Goal: Navigation & Orientation: Find specific page/section

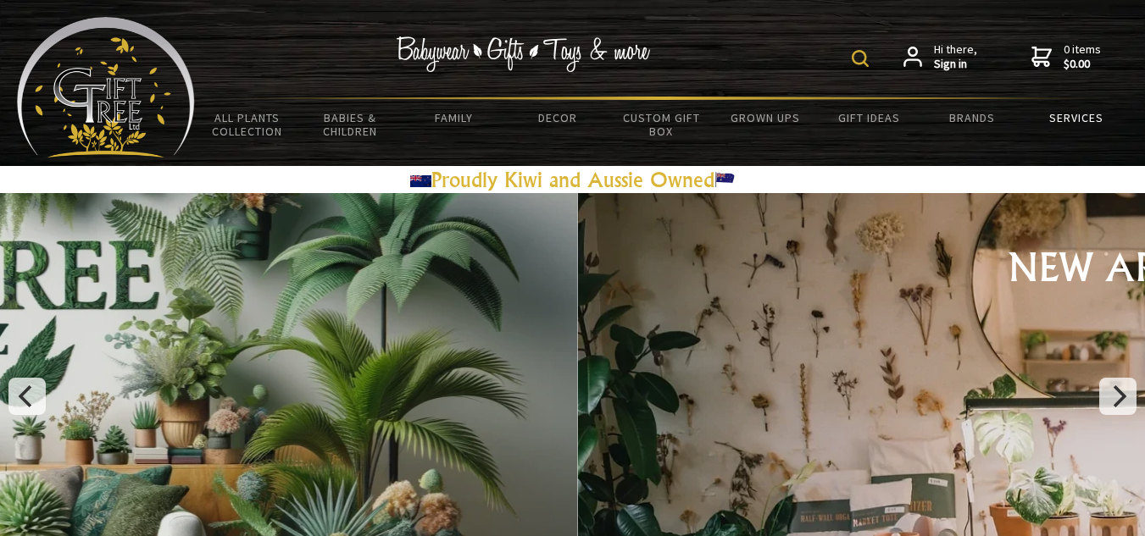
click at [1053, 121] on link "Services" at bounding box center [1076, 118] width 103 height 36
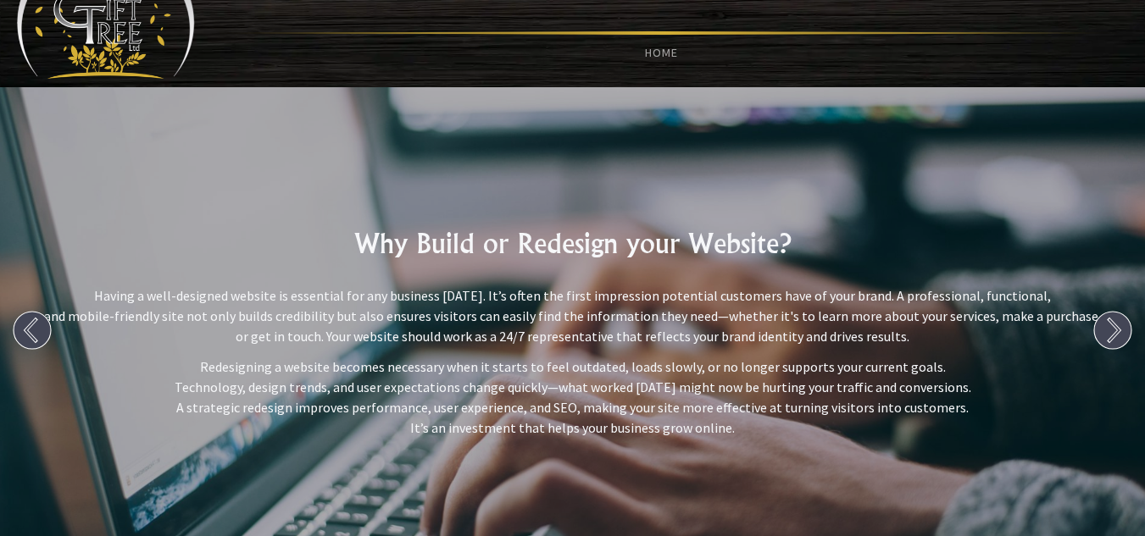
scroll to position [119, 0]
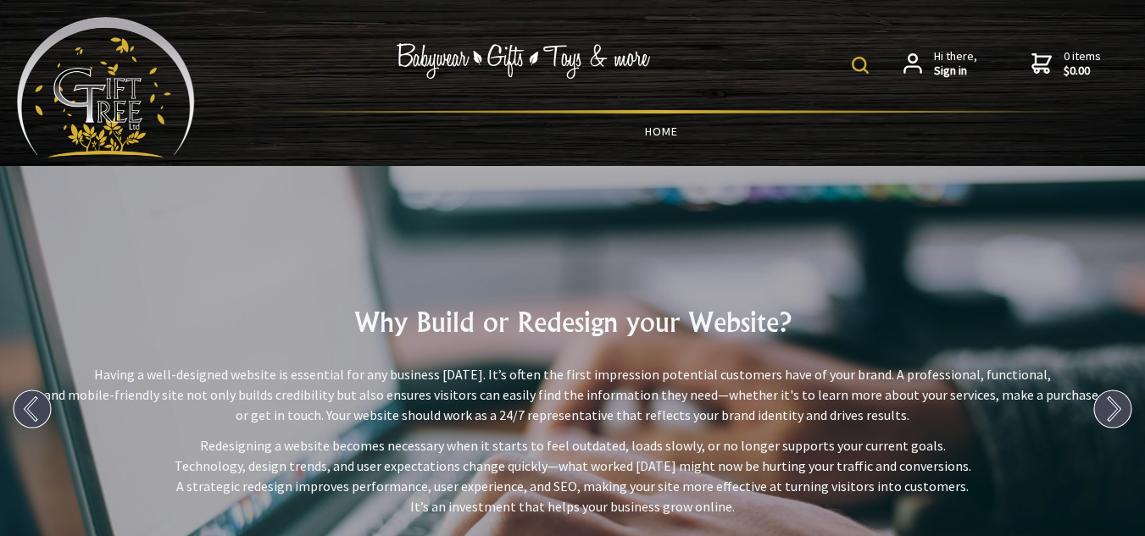
click at [657, 132] on link "HOME" at bounding box center [661, 132] width 933 height 36
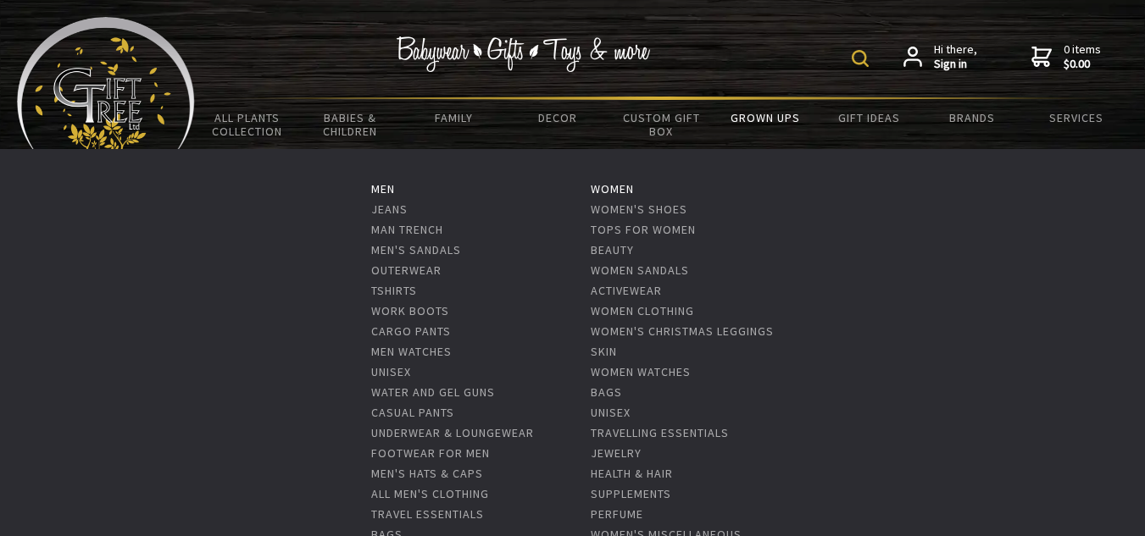
click at [762, 120] on link "Grown Ups" at bounding box center [765, 118] width 103 height 36
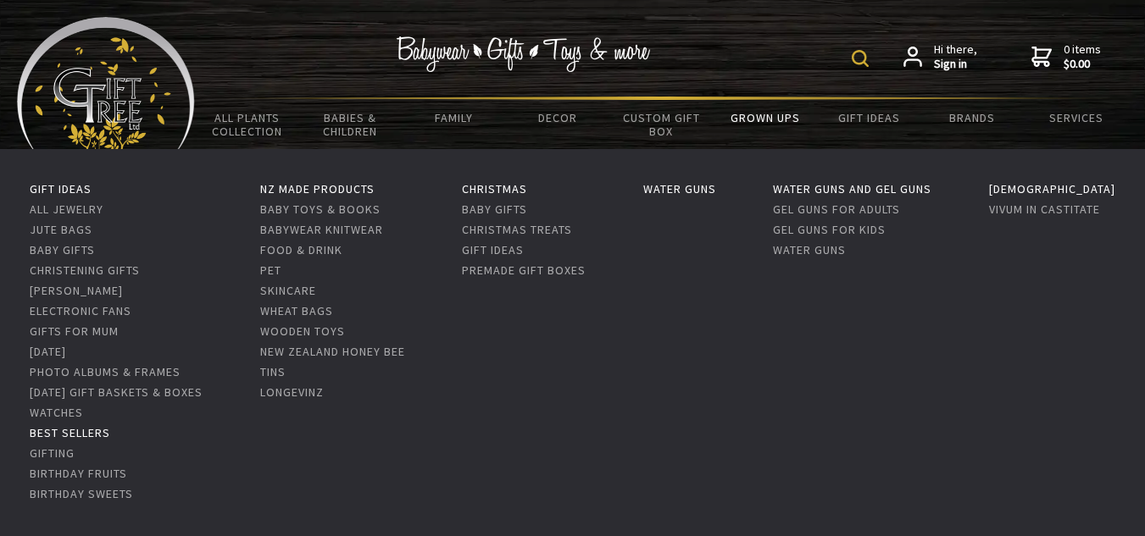
click at [110, 429] on link "Best Sellers" at bounding box center [70, 432] width 81 height 15
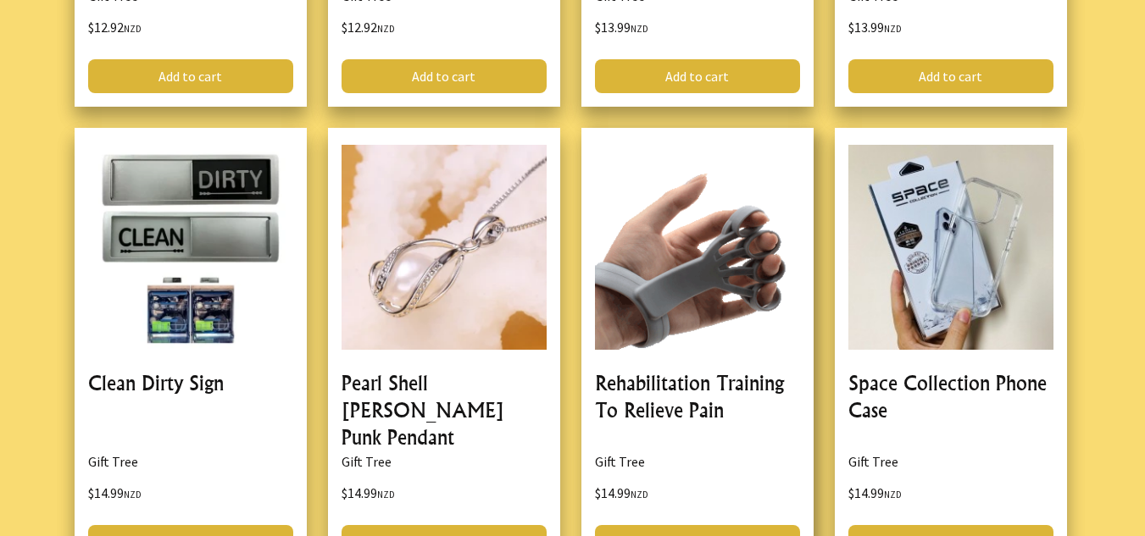
scroll to position [819, 0]
